Goal: Transaction & Acquisition: Purchase product/service

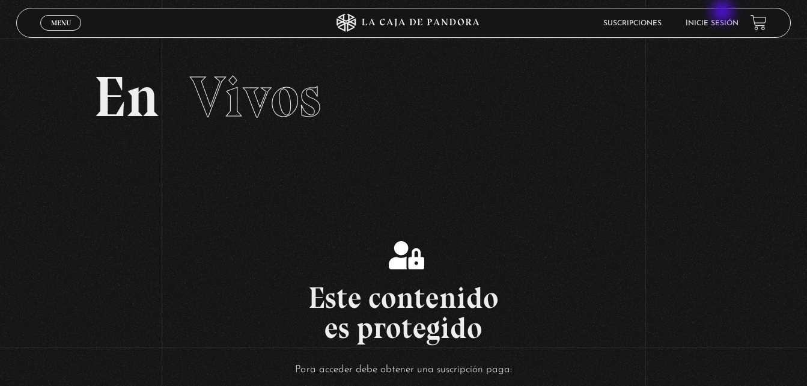
click at [724, 13] on header "Menu Cerrar Suscripciones Inicie sesión" at bounding box center [403, 23] width 775 height 30
click at [724, 22] on link "Inicie sesión" at bounding box center [712, 23] width 53 height 7
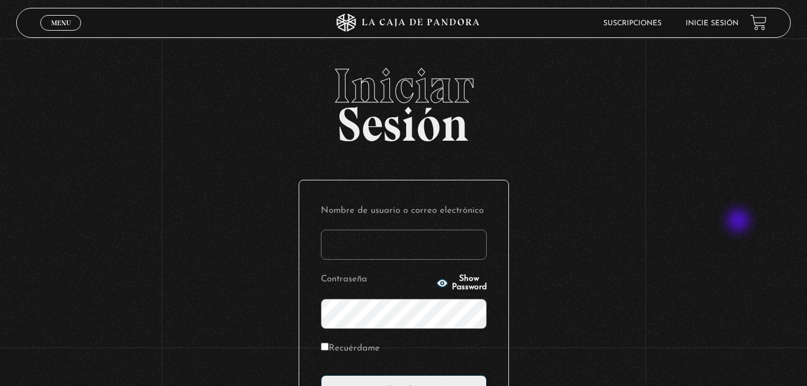
scroll to position [142, 0]
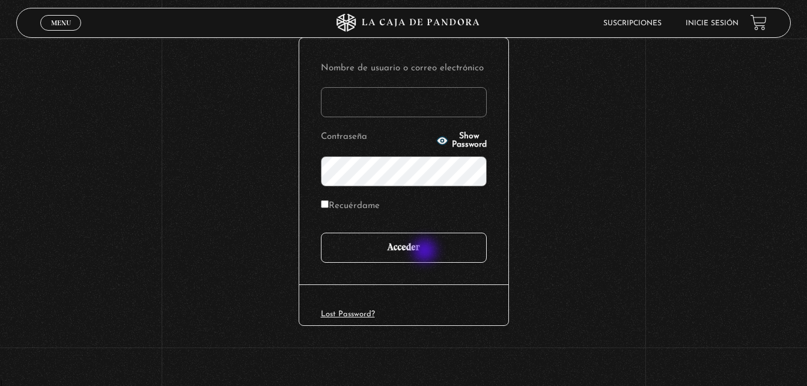
type input "[EMAIL_ADDRESS][DOMAIN_NAME]"
click at [426, 252] on input "Acceder" at bounding box center [404, 248] width 166 height 30
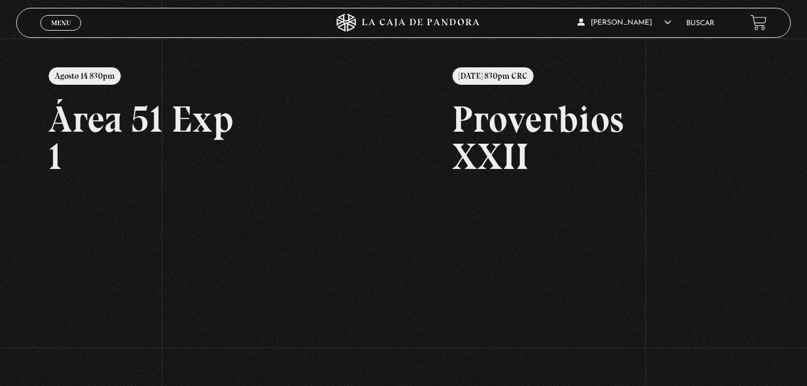
scroll to position [139, 0]
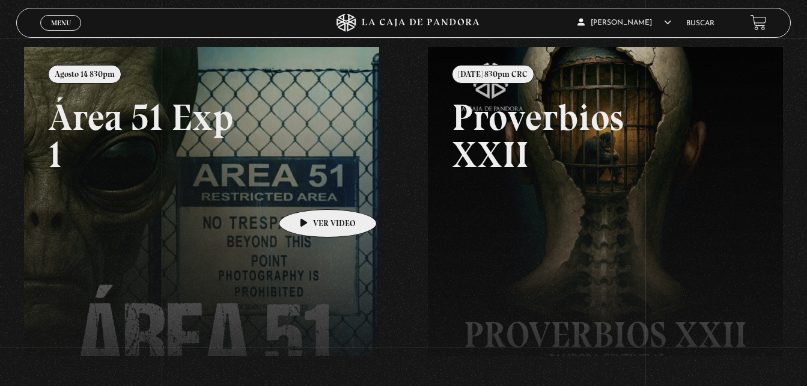
click at [309, 191] on link at bounding box center [427, 240] width 807 height 386
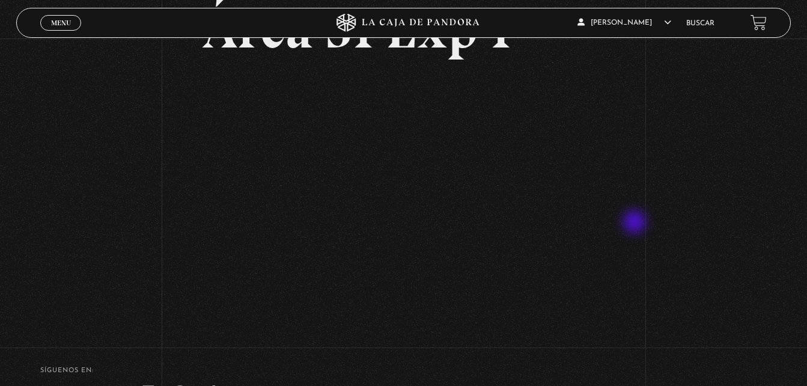
scroll to position [100, 0]
